Goal: Obtain resource: Obtain resource

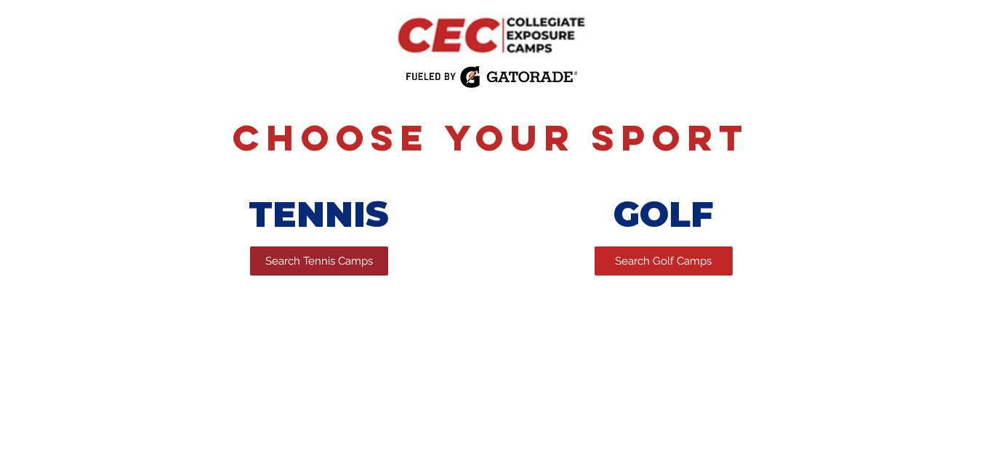
click at [313, 265] on span "Search Tennis Camps" at bounding box center [319, 261] width 108 height 15
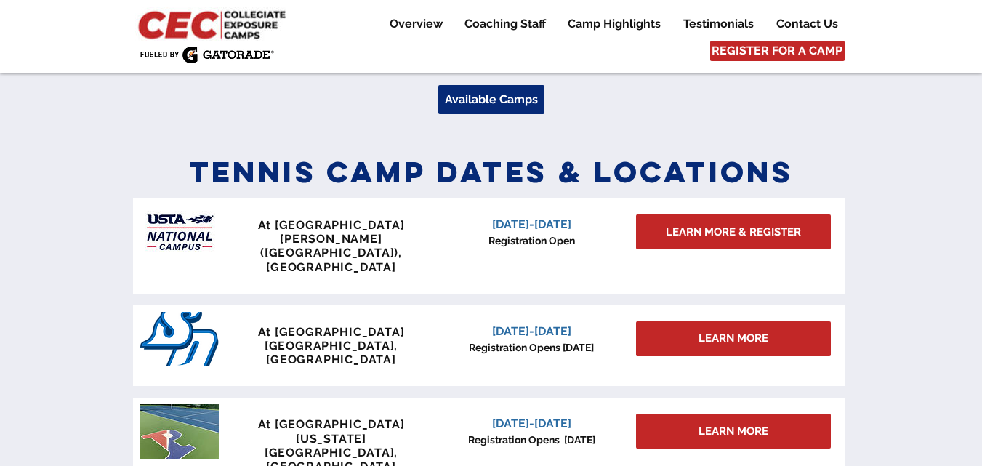
scroll to position [572, 0]
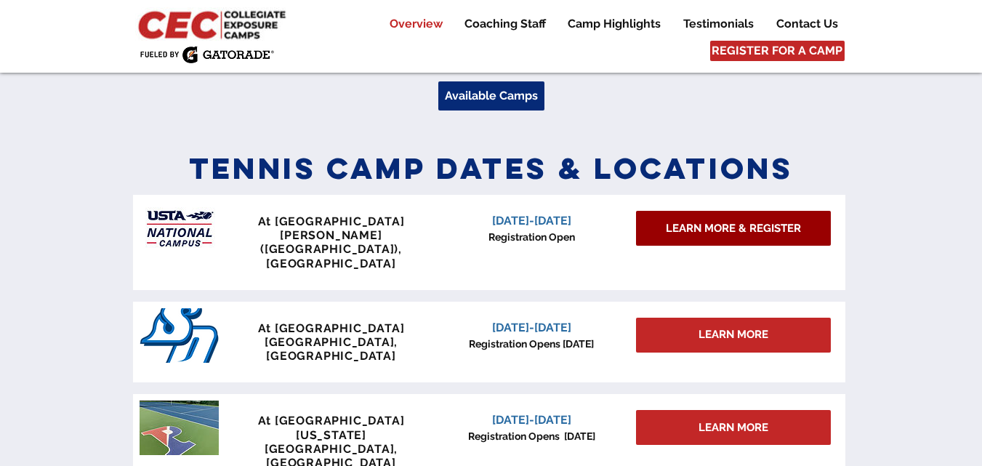
click at [675, 231] on span "LEARN MORE & REGISTER" at bounding box center [733, 228] width 135 height 15
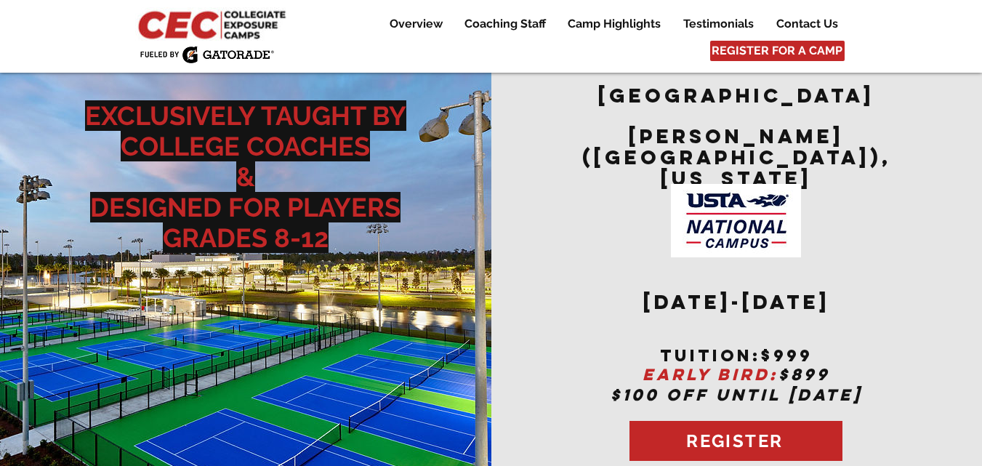
click at [147, 31] on img at bounding box center [213, 23] width 157 height 33
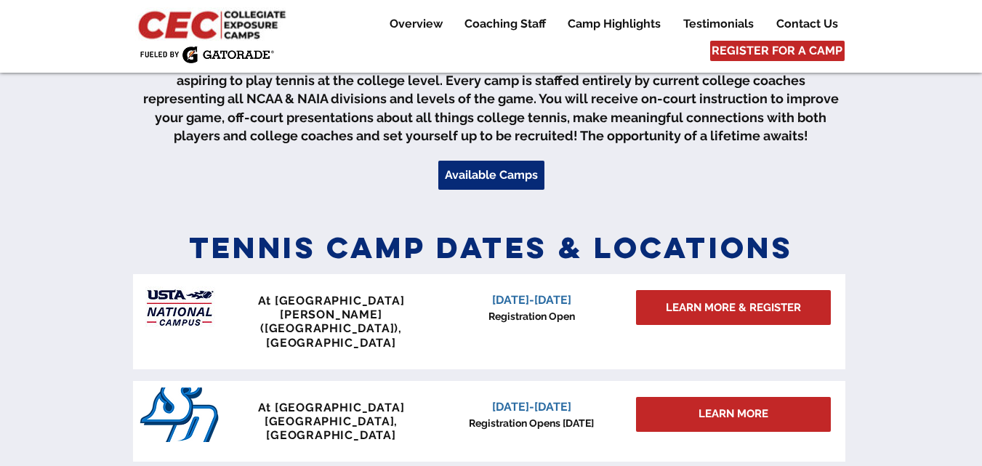
scroll to position [496, 0]
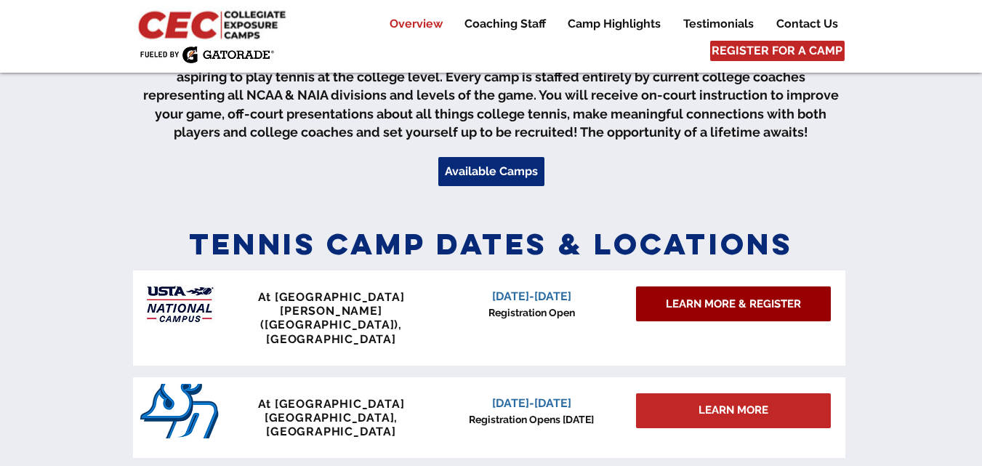
click at [682, 305] on span "LEARN MORE & REGISTER" at bounding box center [733, 304] width 135 height 15
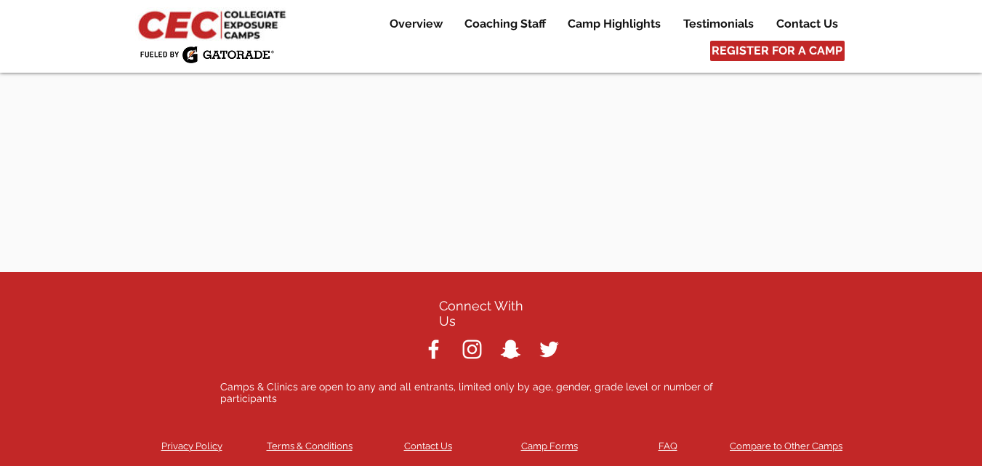
scroll to position [6838, 0]
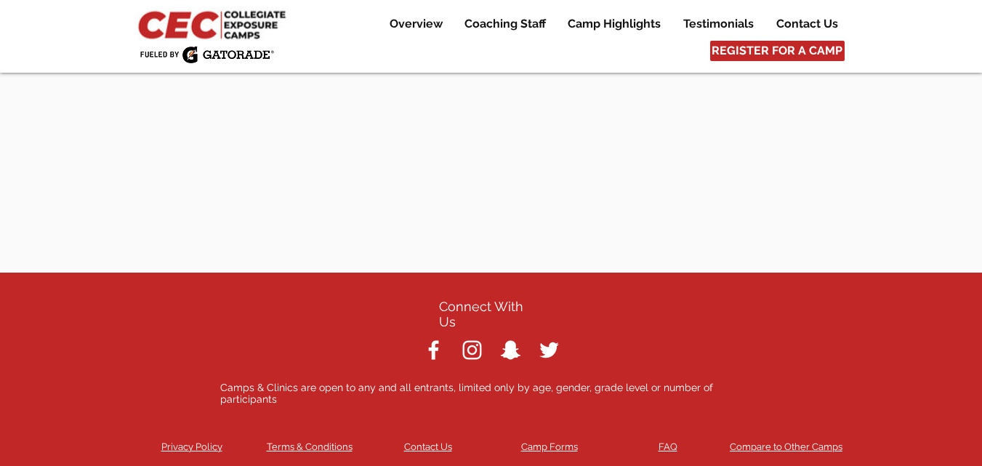
click at [532, 441] on span "Camp Forms" at bounding box center [549, 446] width 57 height 11
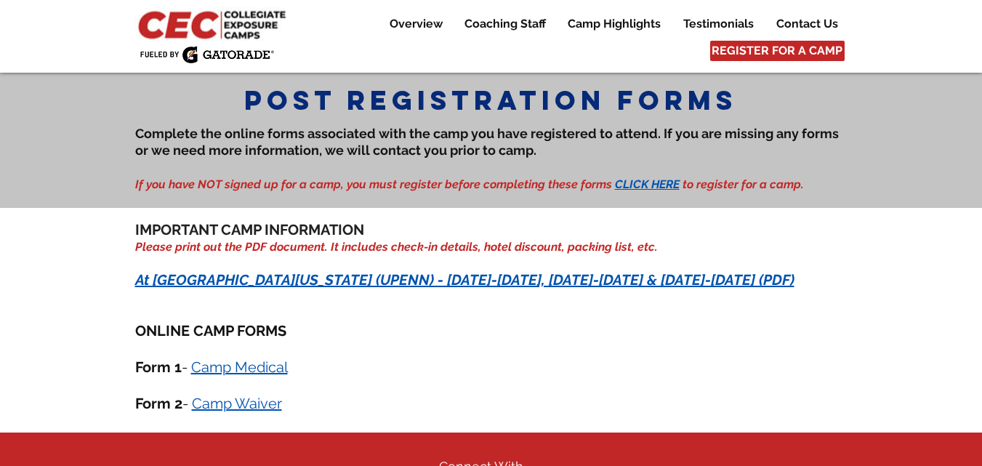
click at [224, 366] on span "Camp Medical" at bounding box center [239, 366] width 97 height 17
click at [242, 402] on span "Camp Waiver" at bounding box center [237, 403] width 90 height 17
